Goal: Find specific page/section: Find specific page/section

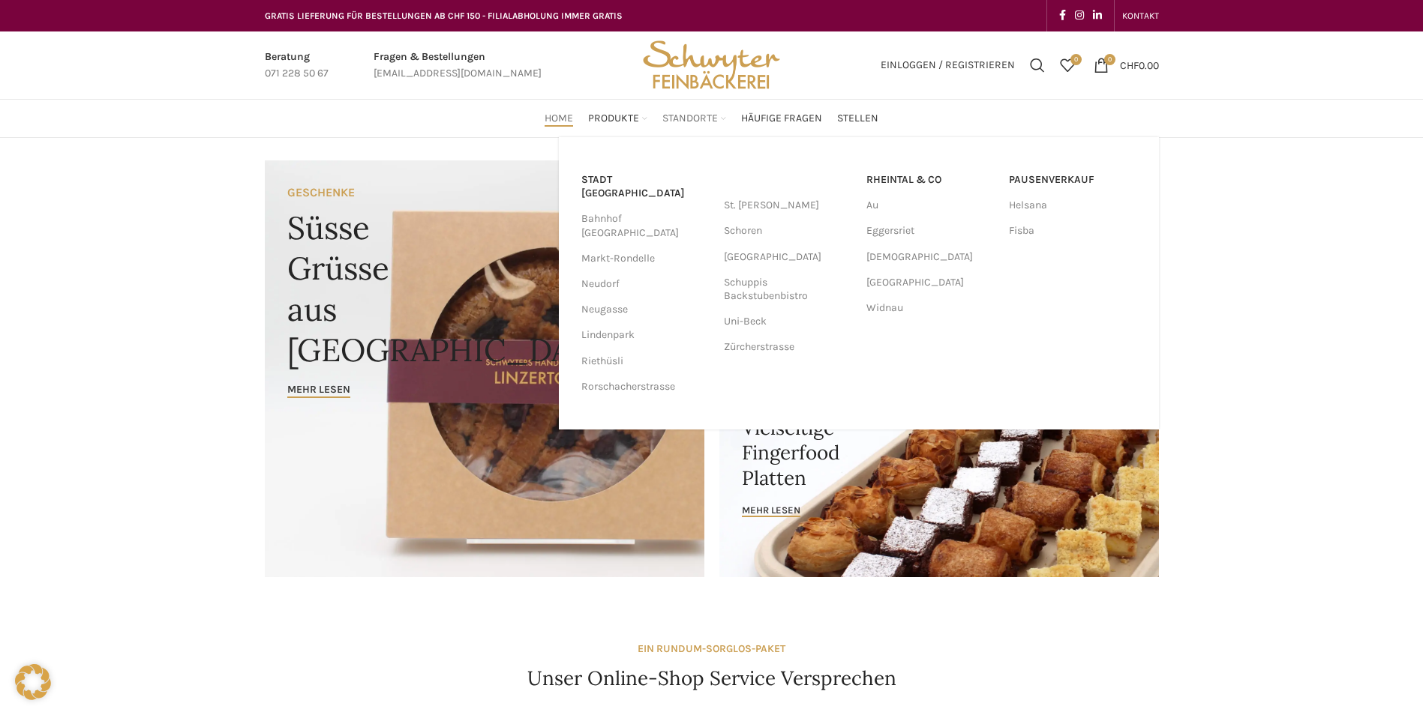
click at [694, 119] on span "Standorte" at bounding box center [689, 119] width 55 height 14
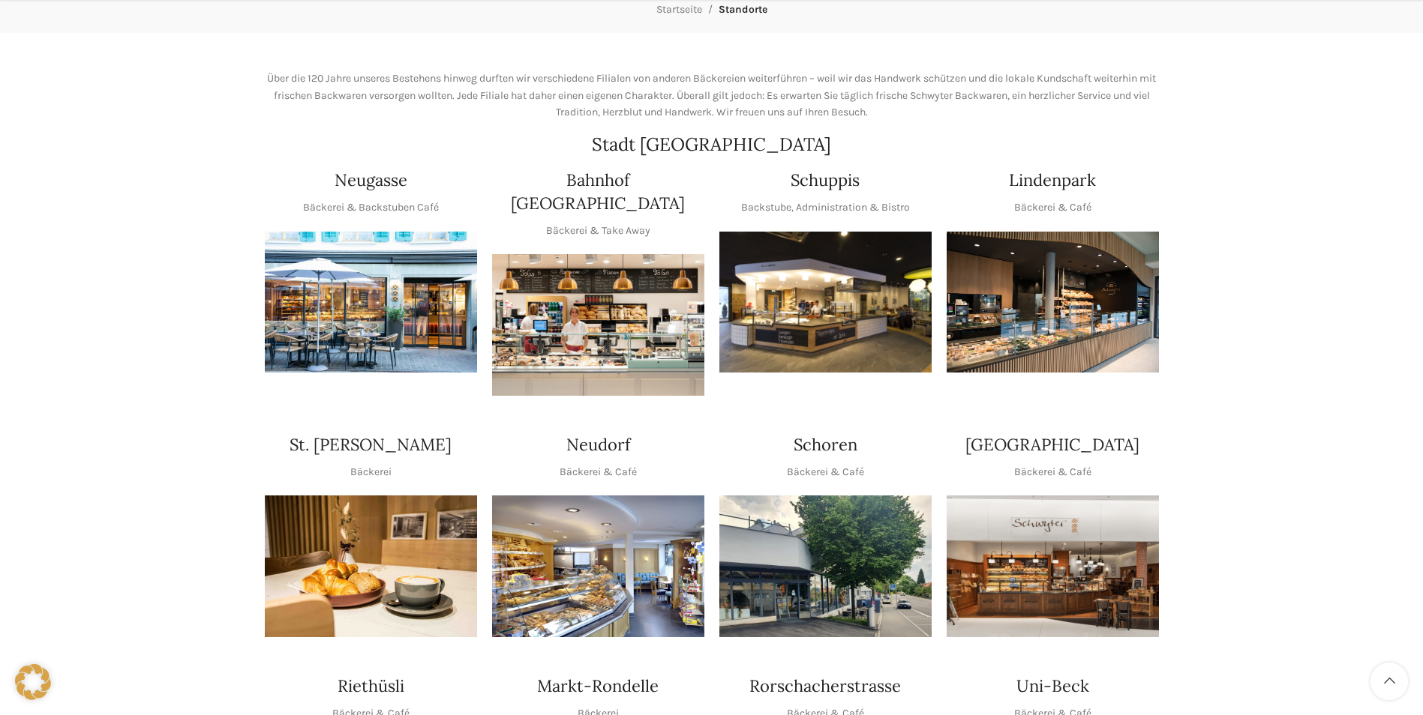
scroll to position [225, 0]
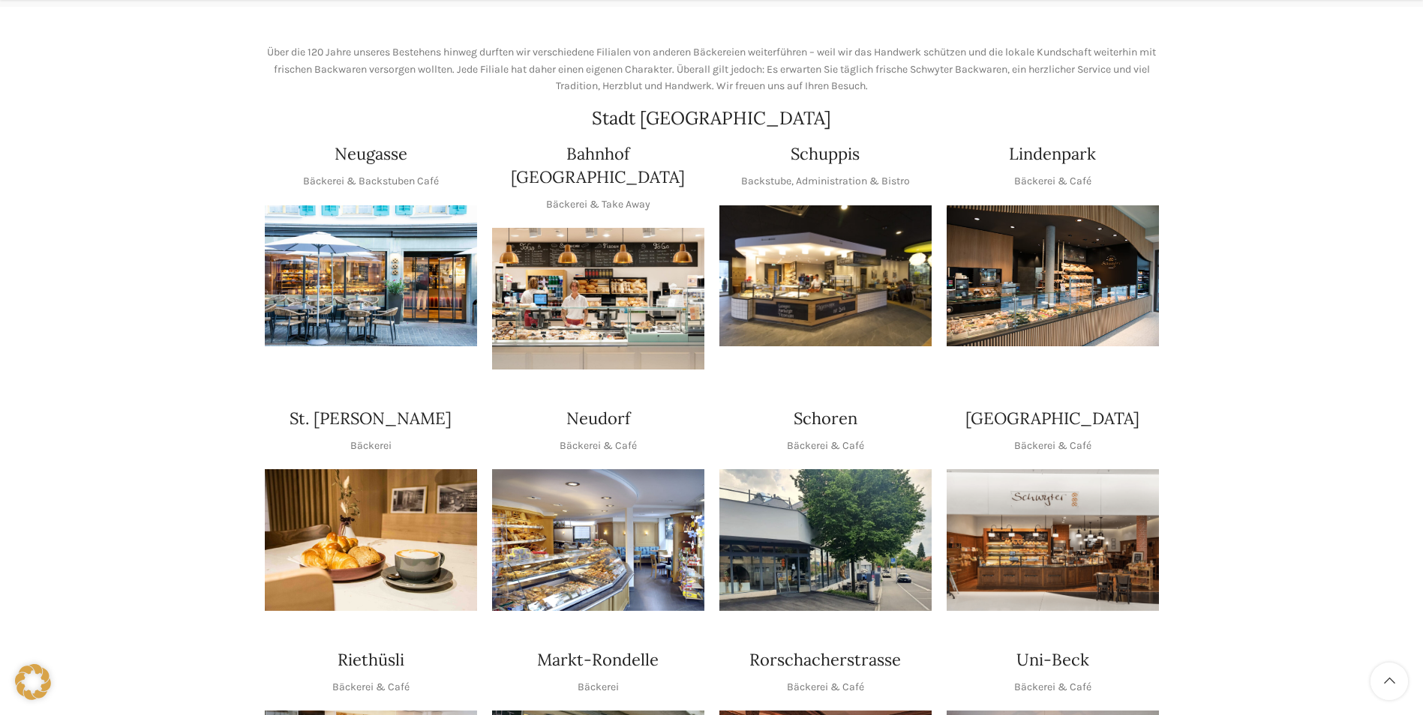
click at [604, 514] on img "1 / 1" at bounding box center [598, 540] width 212 height 142
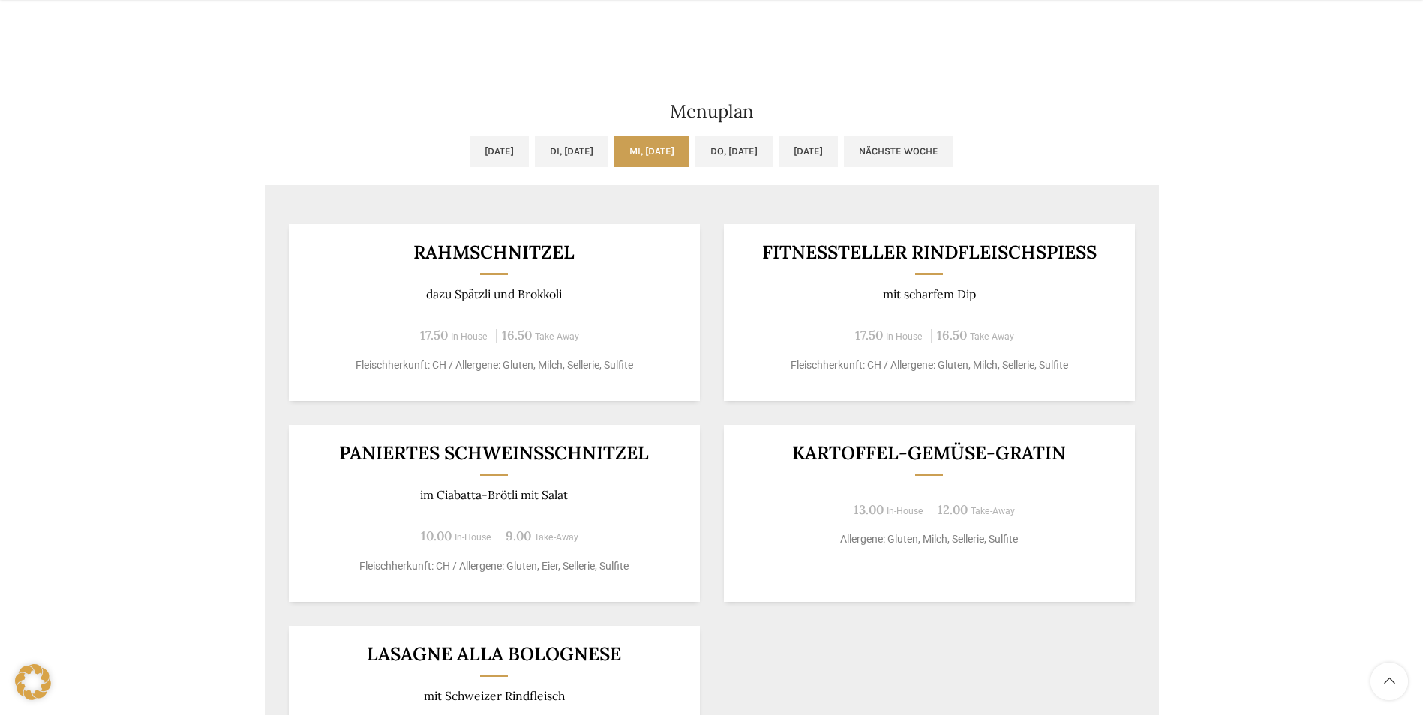
scroll to position [675, 0]
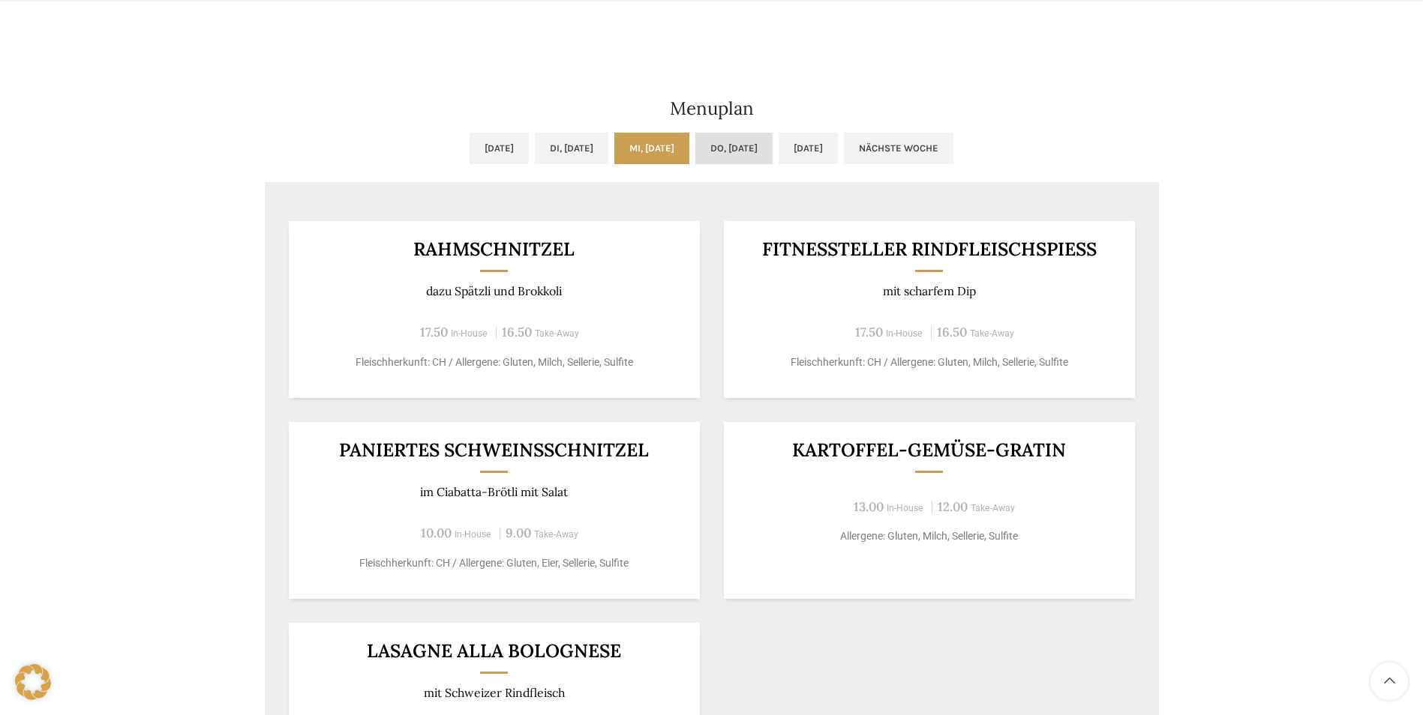
click at [740, 142] on link "Do, [DATE]" at bounding box center [733, 148] width 77 height 31
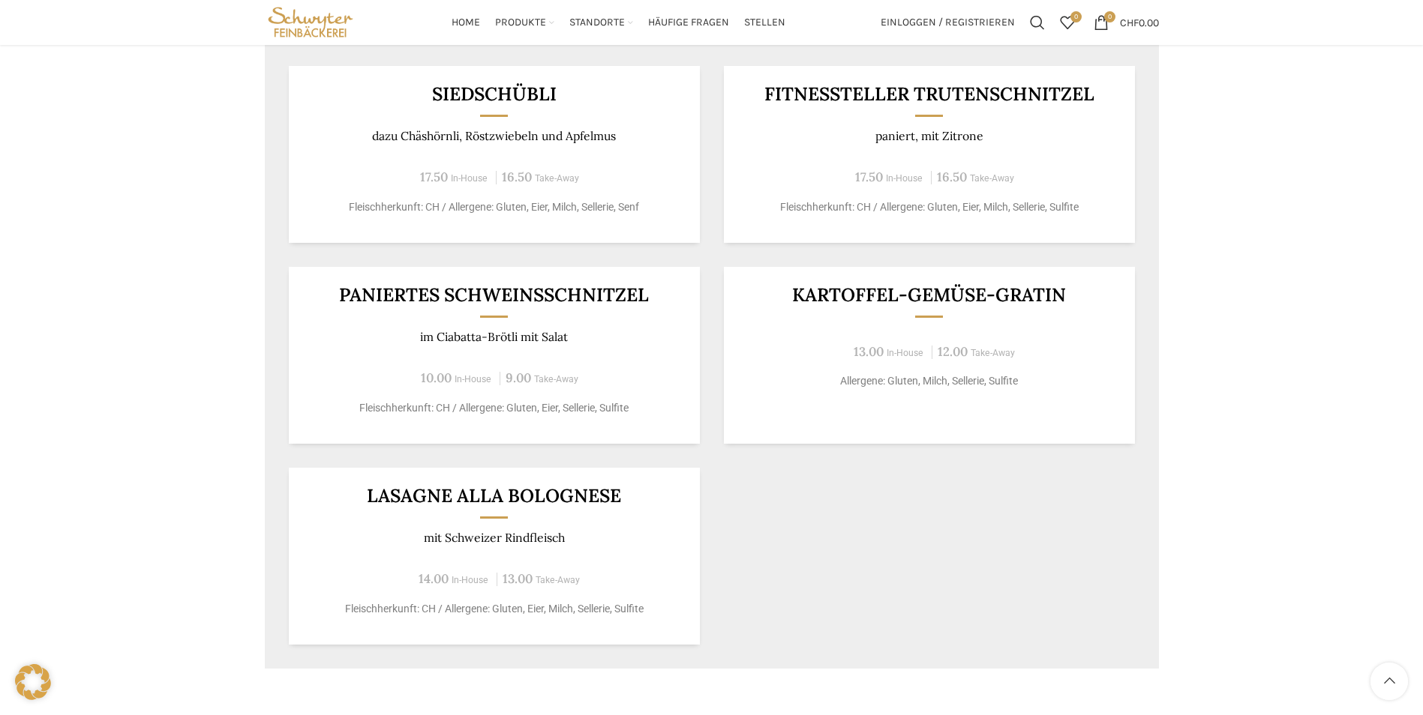
scroll to position [825, 0]
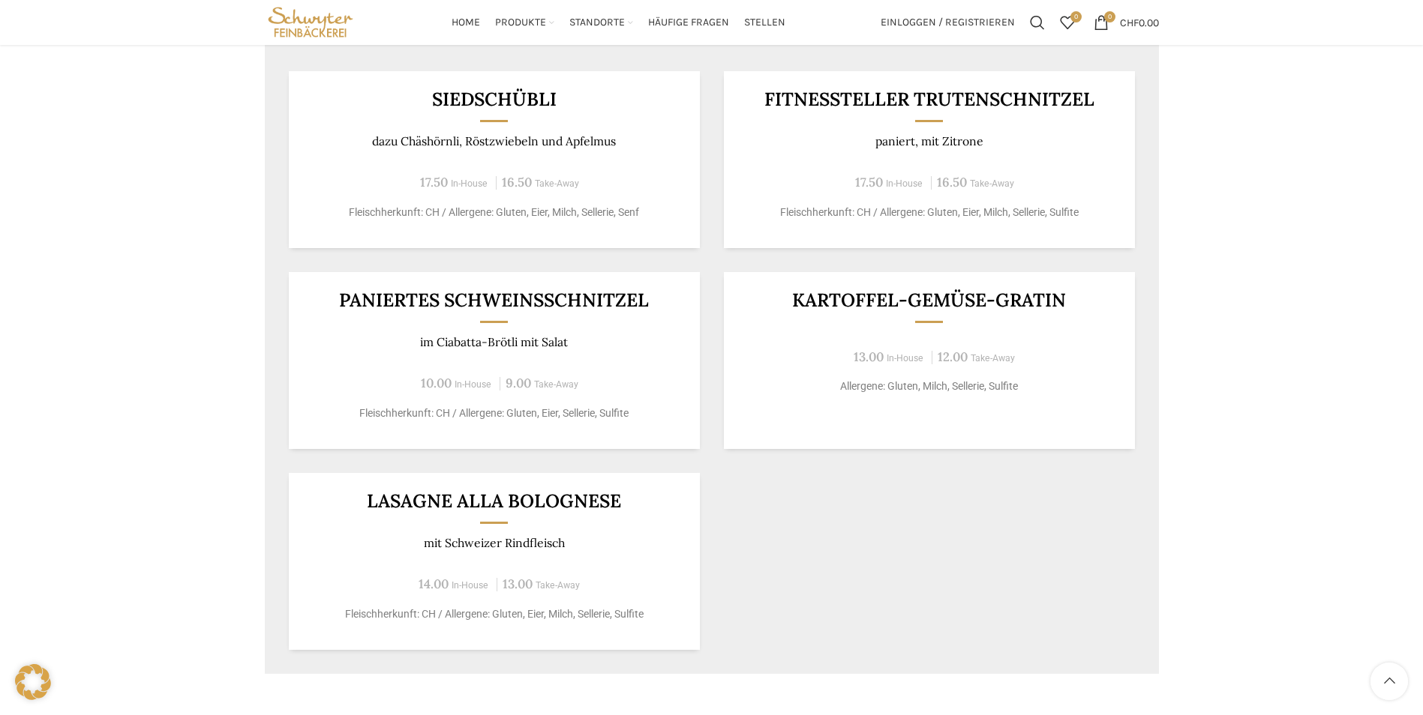
click at [859, 90] on h3 "Fitnessteller Trutenschnitzel" at bounding box center [929, 99] width 374 height 19
click at [862, 134] on p "paniert, mit Zitrone" at bounding box center [929, 141] width 374 height 14
click at [835, 163] on div "Fitnessteller Trutenschnitzel paniert, mit Zitrone 17.50 In-House 16.50 Take-Aw…" at bounding box center [929, 159] width 411 height 177
